Goal: Task Accomplishment & Management: Complete application form

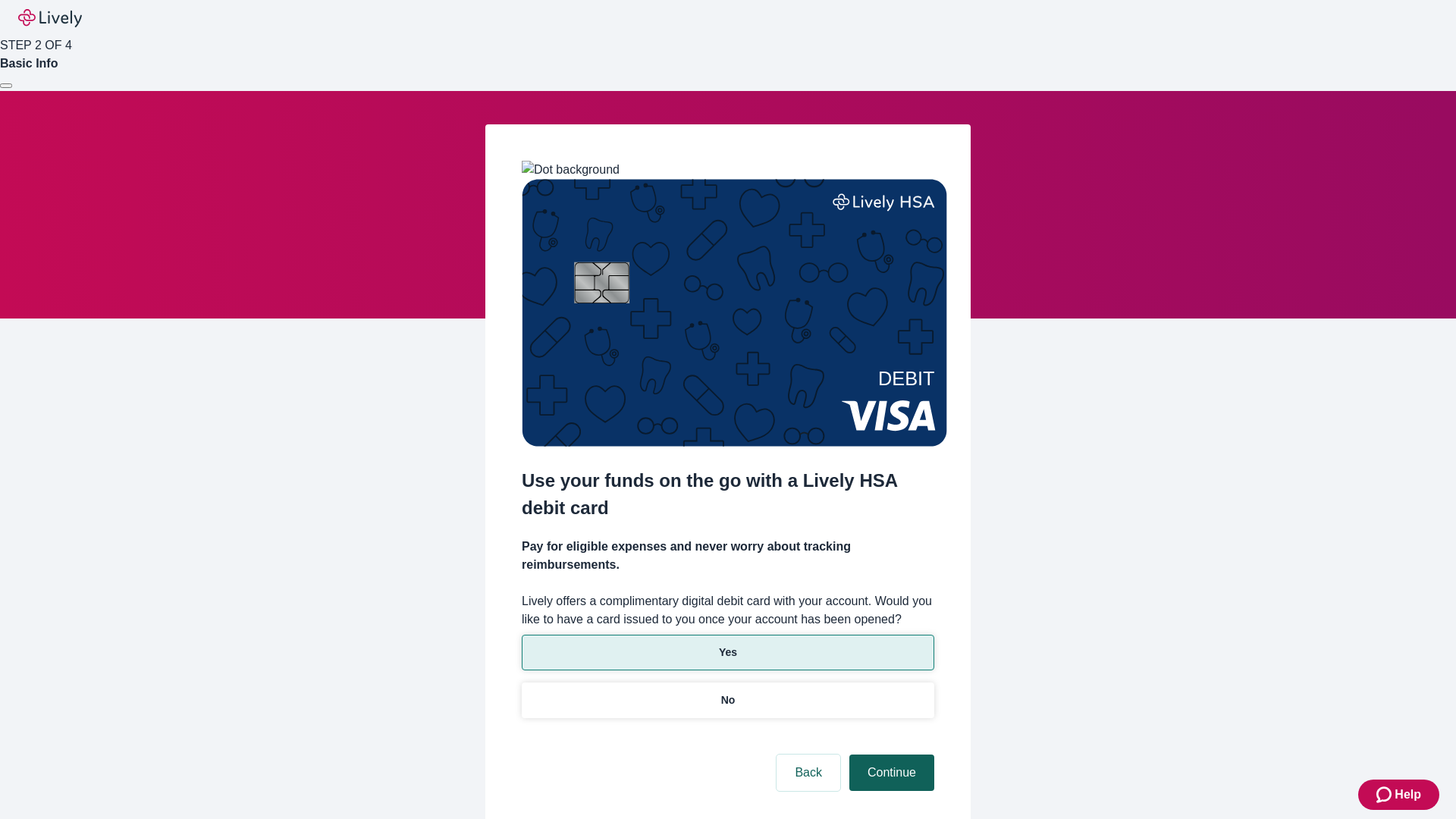
click at [727, 644] on p "Yes" at bounding box center [728, 651] width 18 height 15
click at [889, 754] on button "Continue" at bounding box center [891, 773] width 85 height 36
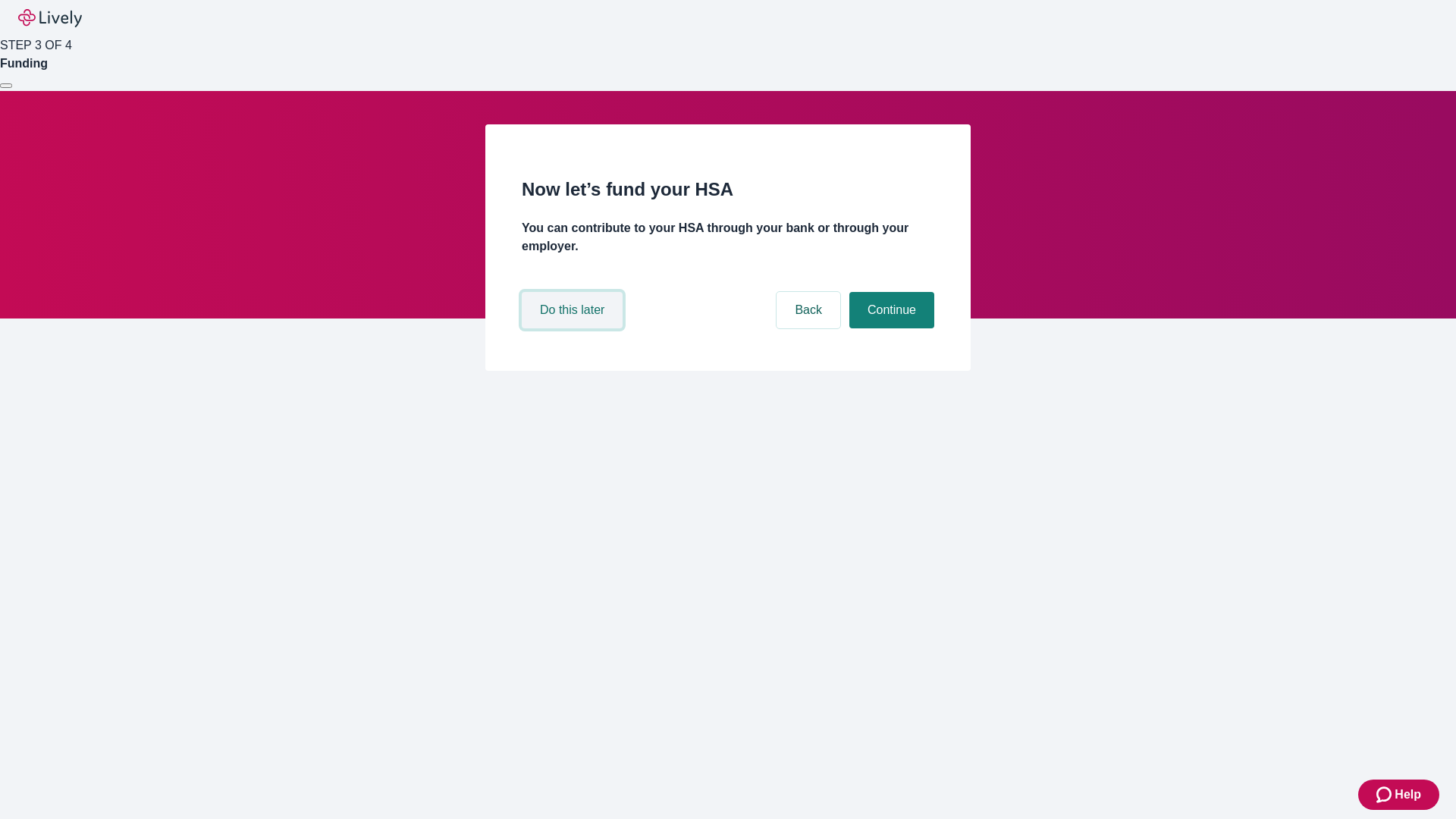
click at [574, 328] on button "Do this later" at bounding box center [572, 310] width 101 height 36
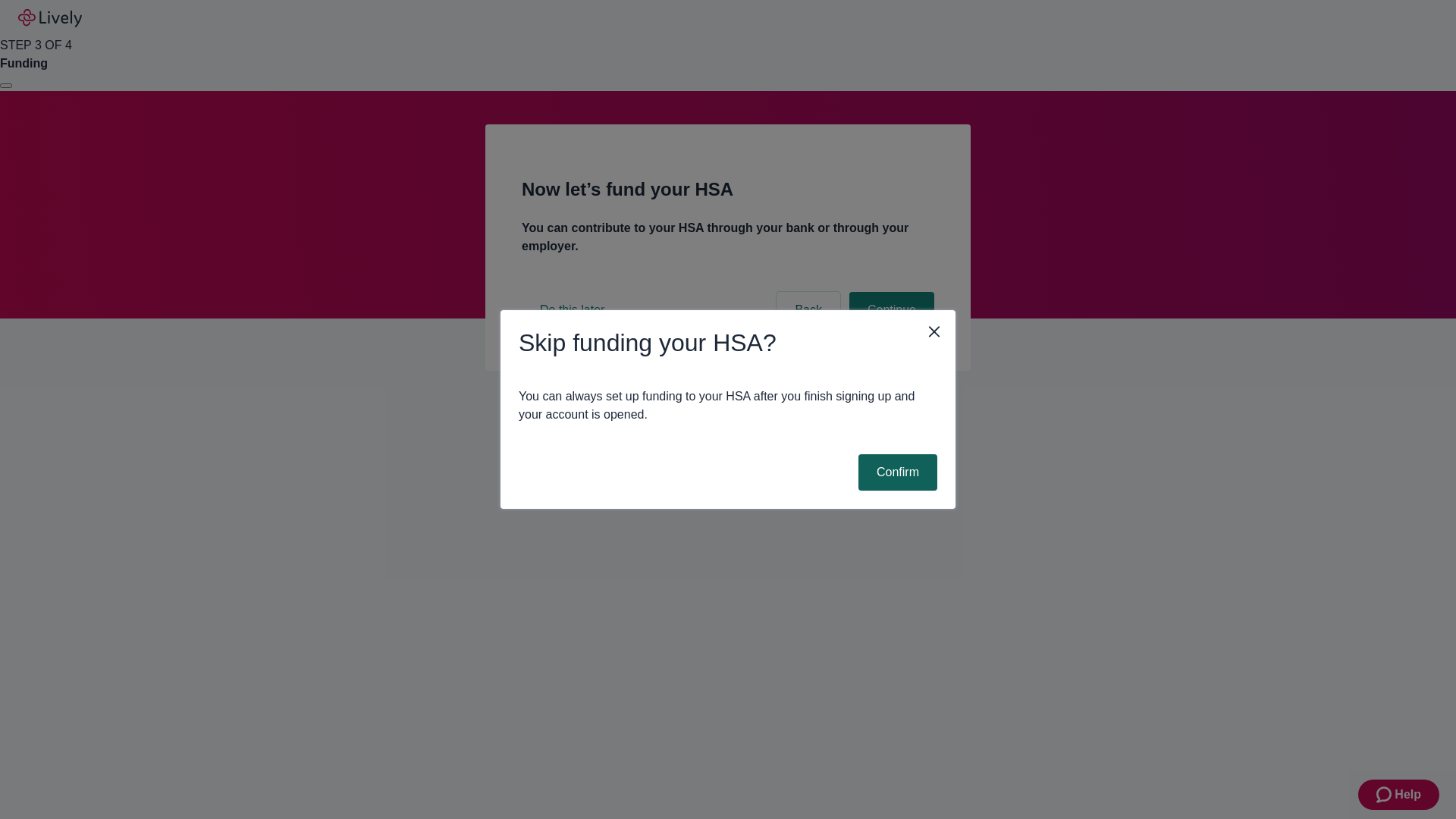
click at [896, 472] on button "Confirm" at bounding box center [897, 472] width 79 height 36
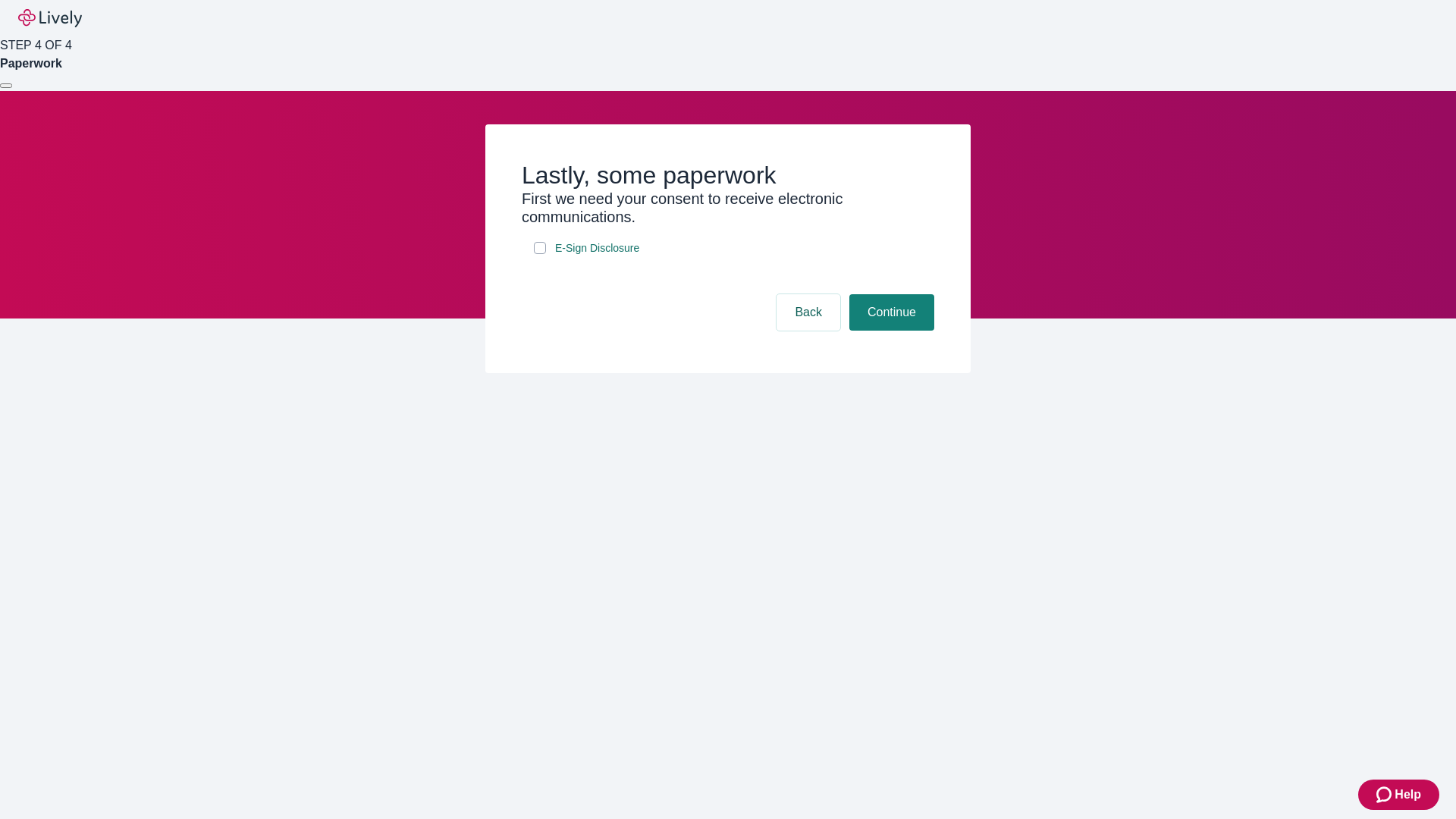
click at [539, 254] on input "E-Sign Disclosure" at bounding box center [539, 247] width 12 height 12
checkbox input "true"
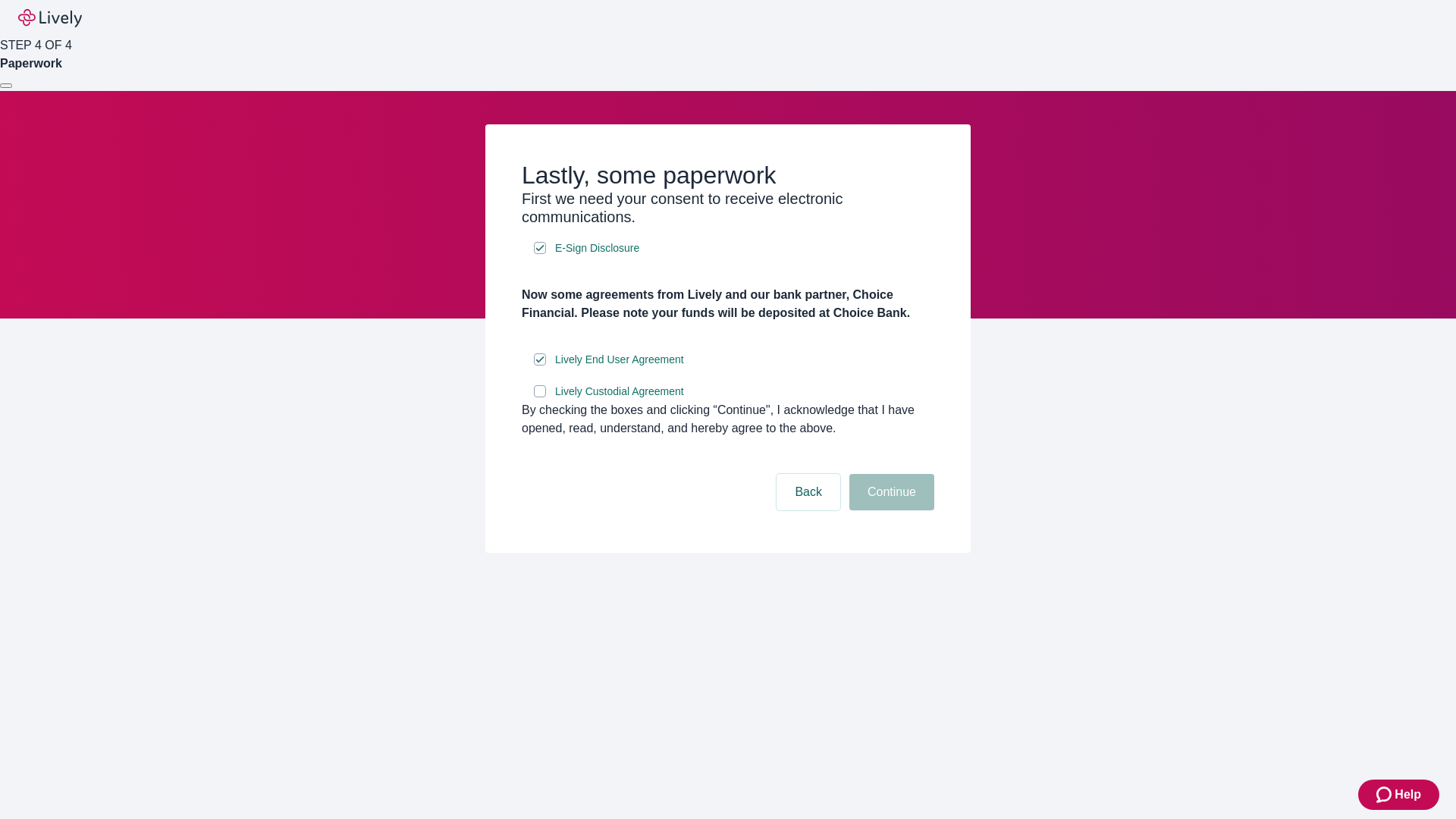
click at [539, 397] on input "Lively Custodial Agreement" at bounding box center [539, 391] width 12 height 12
checkbox input "true"
click at [889, 510] on button "Continue" at bounding box center [891, 492] width 85 height 36
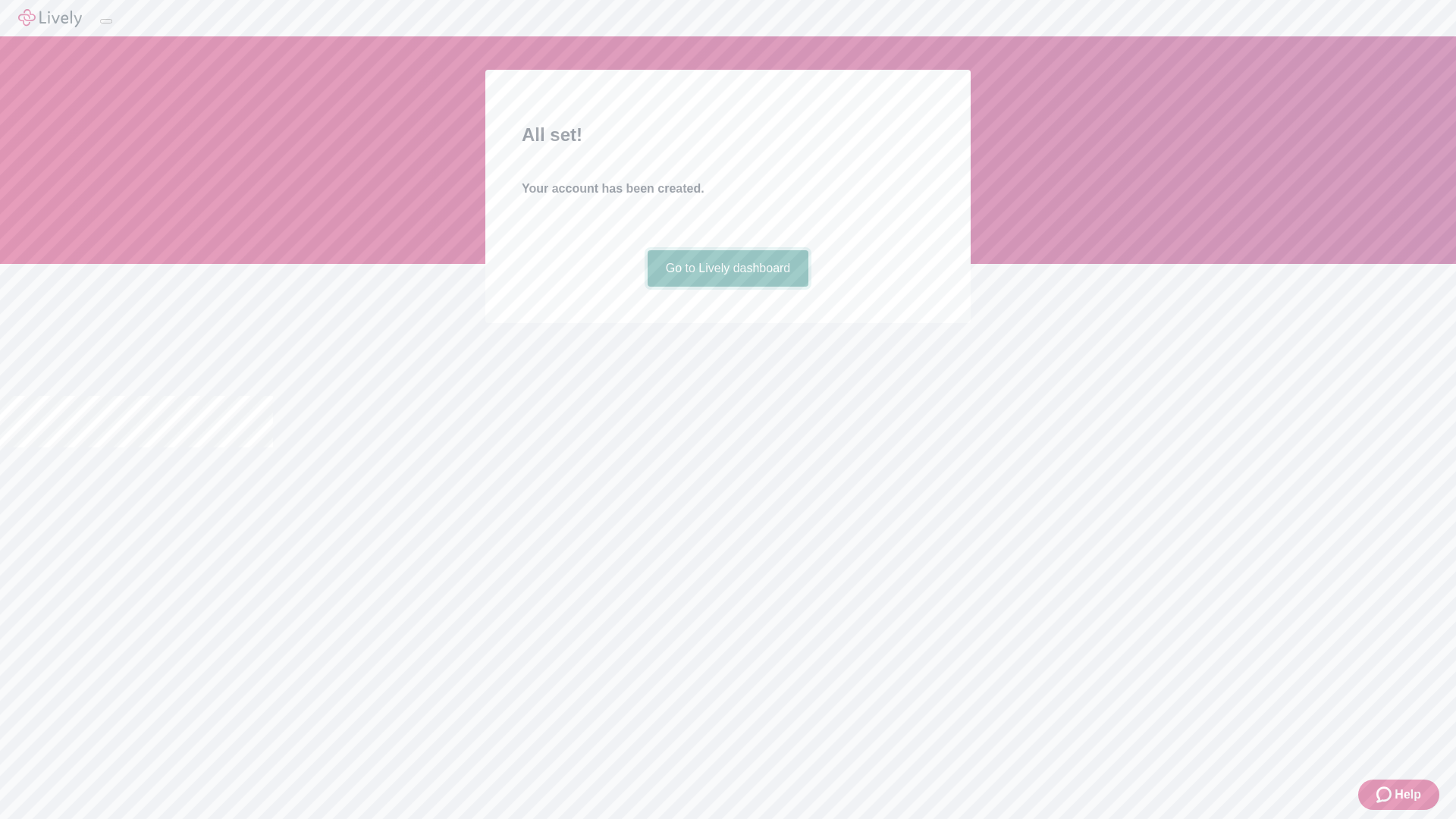
click at [727, 287] on link "Go to Lively dashboard" at bounding box center [728, 269] width 161 height 36
